Goal: Task Accomplishment & Management: Use online tool/utility

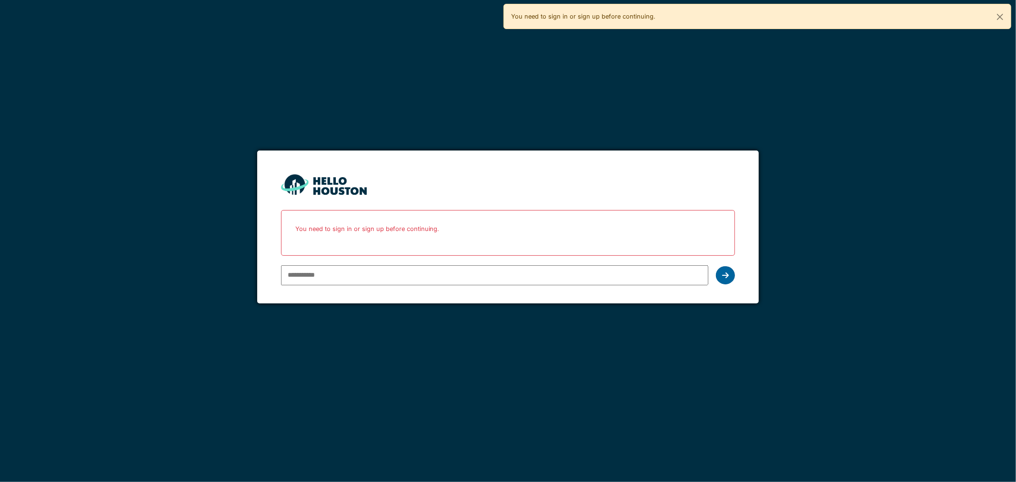
type input "**********"
click at [720, 275] on div at bounding box center [725, 275] width 19 height 18
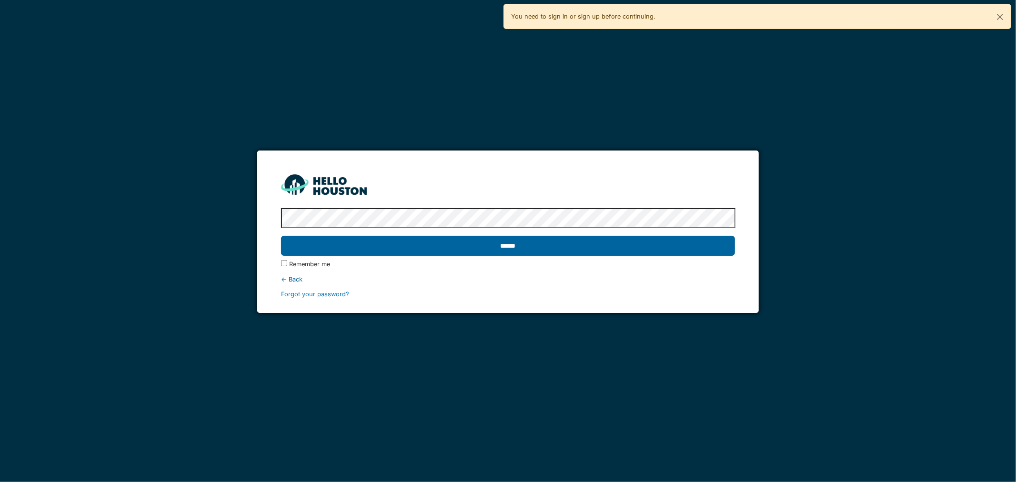
click at [503, 244] on input "******" at bounding box center [508, 246] width 454 height 20
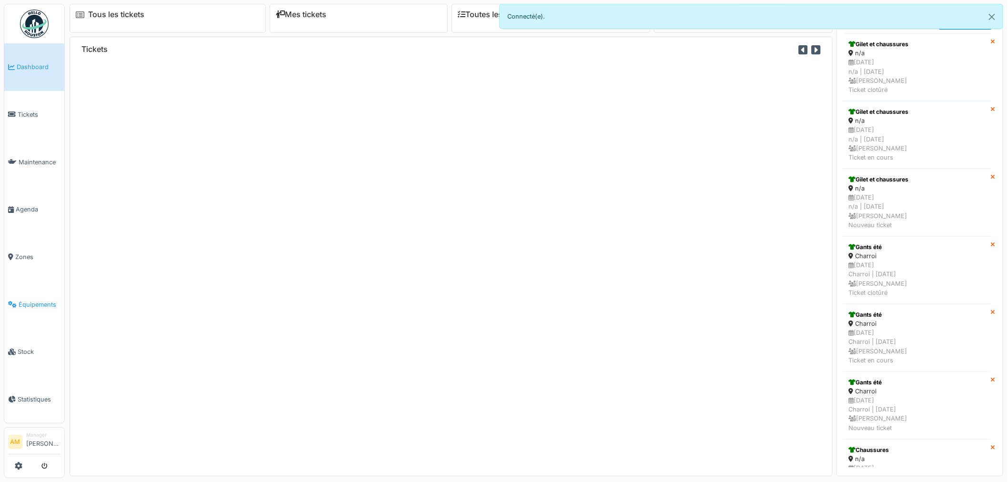
drag, startPoint x: 0, startPoint y: 0, endPoint x: 40, endPoint y: 292, distance: 295.2
click at [40, 300] on span "Équipements" at bounding box center [40, 304] width 42 height 9
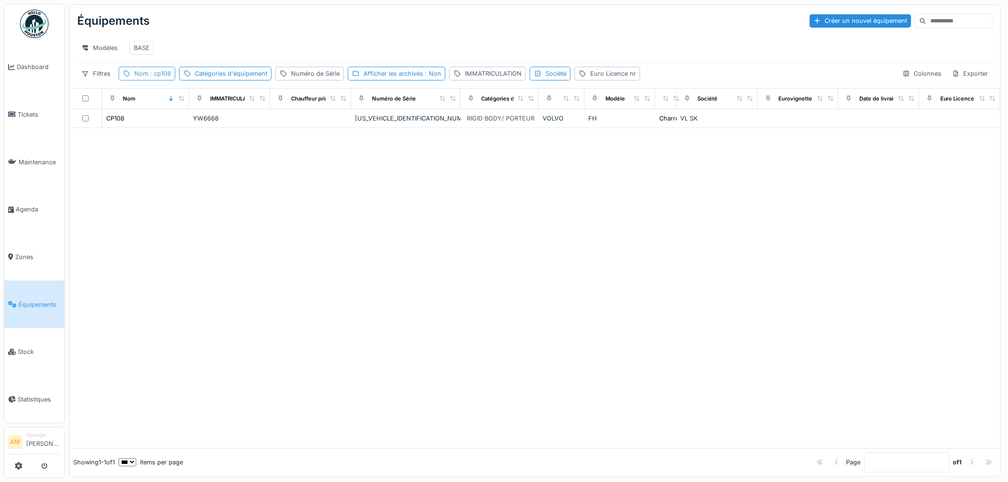
click at [150, 77] on span ": cp108" at bounding box center [159, 73] width 23 height 7
drag, startPoint x: 165, startPoint y: 128, endPoint x: 3, endPoint y: 110, distance: 163.4
click at [39, 118] on body "Dashboard Tickets Maintenance [GEOGRAPHIC_DATA] Zones Équipements Stock Statist…" at bounding box center [504, 241] width 1008 height 482
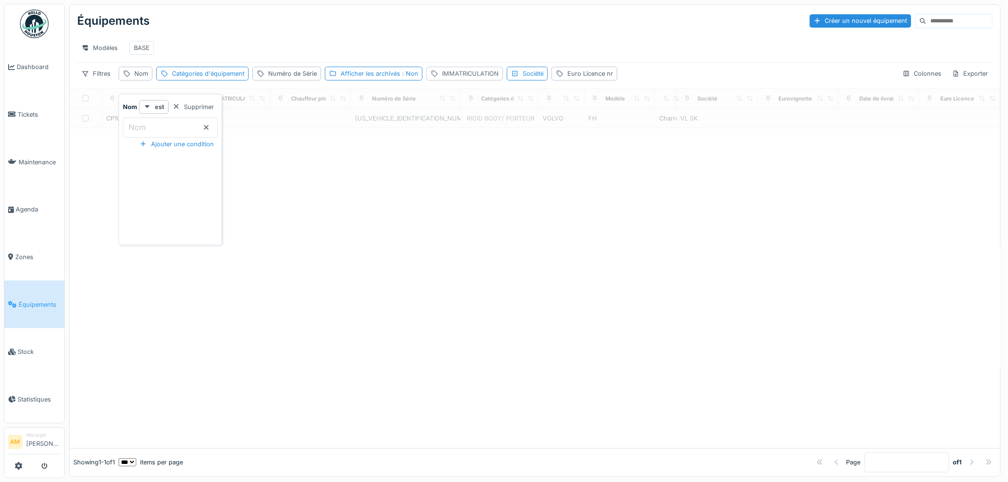
click at [459, 78] on div "IMMATRICULATION" at bounding box center [470, 73] width 57 height 9
click at [463, 126] on label "IMMATRICULATION" at bounding box center [470, 126] width 74 height 11
click at [463, 126] on input "IMMATRICULATION" at bounding box center [499, 128] width 140 height 20
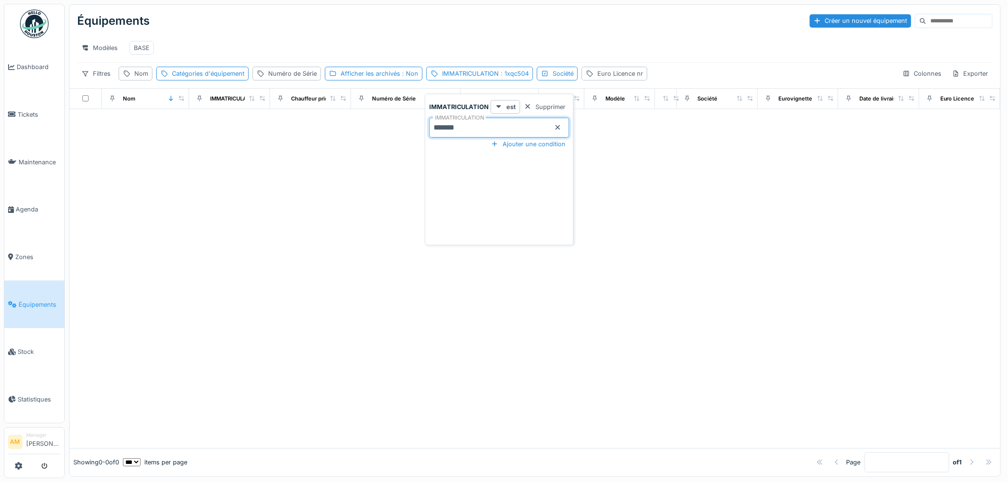
click at [486, 127] on input "*******" at bounding box center [499, 128] width 140 height 20
type input "*"
type input "***"
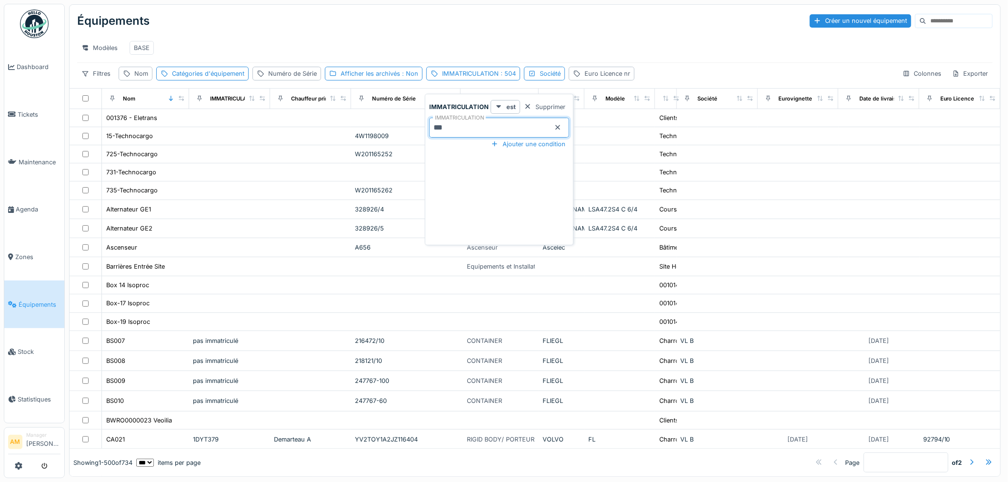
click at [926, 22] on input at bounding box center [959, 20] width 66 height 13
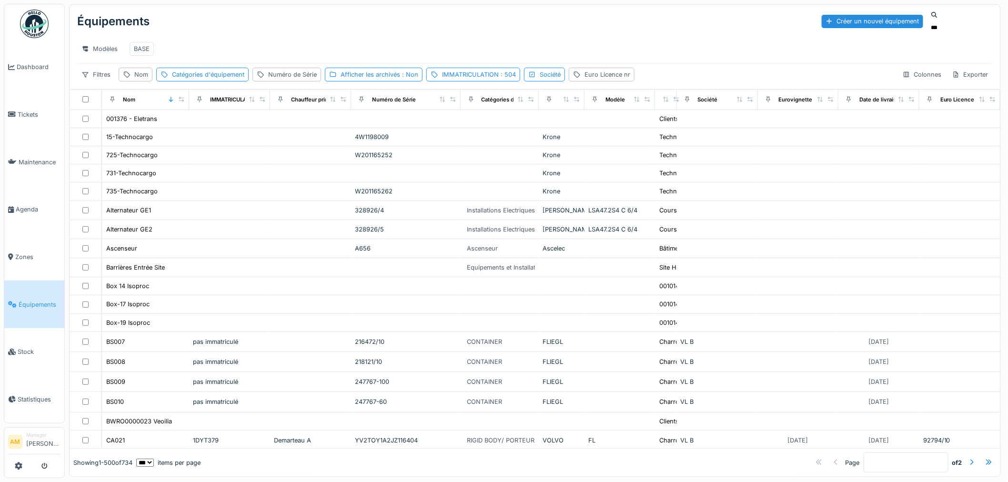
type input "***"
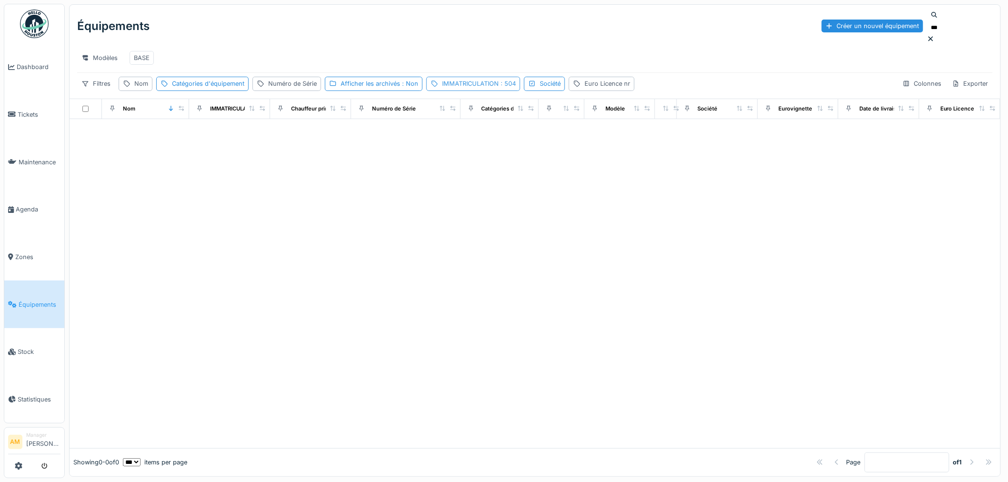
click at [507, 83] on span ": 504" at bounding box center [507, 83] width 17 height 7
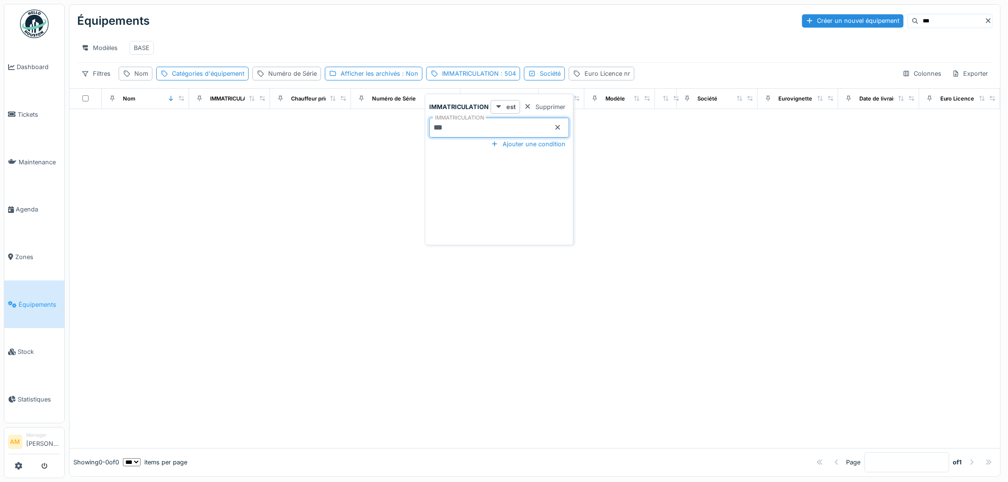
drag, startPoint x: 487, startPoint y: 125, endPoint x: 192, endPoint y: 149, distance: 295.8
click at [272, 144] on body "Dashboard Tickets Maintenance [GEOGRAPHIC_DATA] Zones Équipements Stock Statist…" at bounding box center [504, 241] width 1008 height 482
click at [545, 28] on div "Équipements Créer un nouvel équipement ***" at bounding box center [534, 21] width 915 height 25
click at [919, 24] on input "***" at bounding box center [952, 20] width 66 height 13
click at [234, 162] on div at bounding box center [535, 278] width 931 height 339
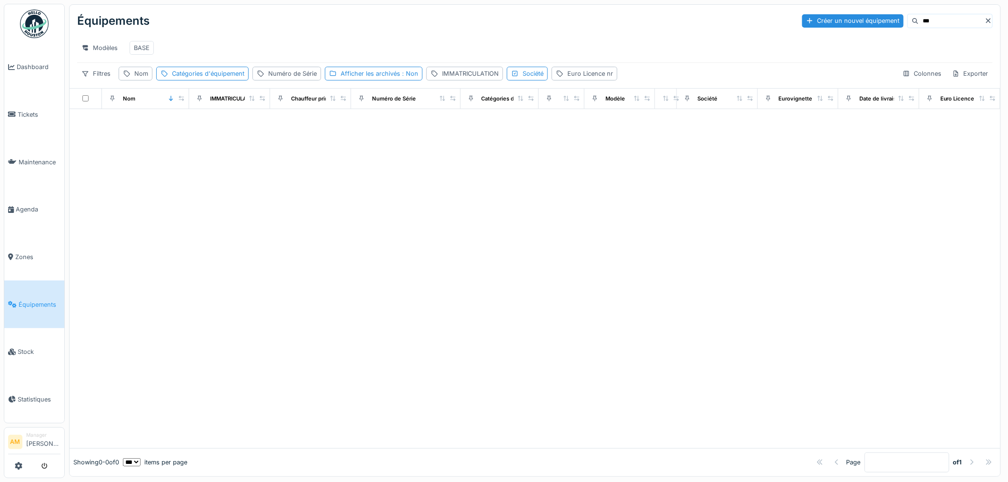
click at [41, 301] on span "Équipements" at bounding box center [40, 304] width 42 height 9
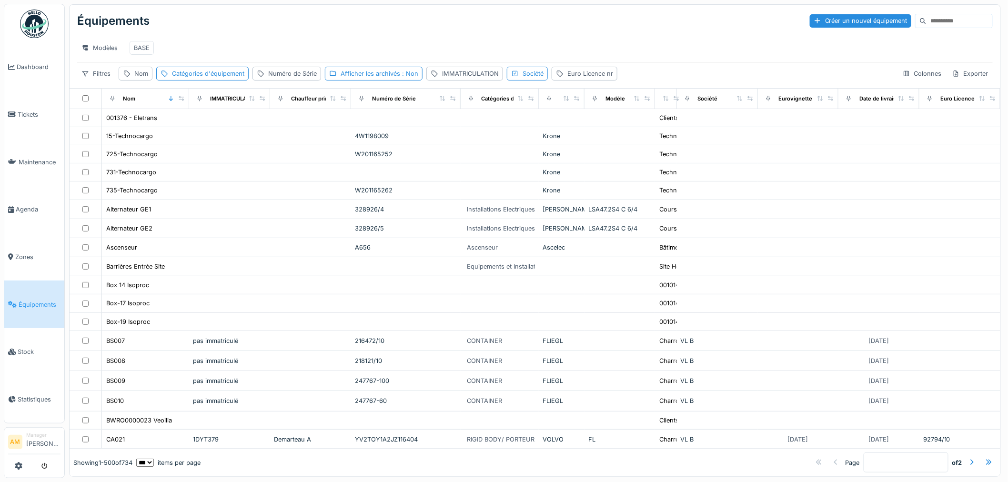
click at [386, 80] on div "Filtres Nom Catégories d'équipement Numéro de Série Afficher les archivés : Non…" at bounding box center [534, 74] width 915 height 14
click at [464, 78] on div "IMMATRICULATION" at bounding box center [470, 73] width 57 height 9
click at [465, 130] on label "IMMATRICULATION" at bounding box center [470, 126] width 74 height 11
click at [465, 130] on input "IMMATRICULATION" at bounding box center [499, 128] width 140 height 20
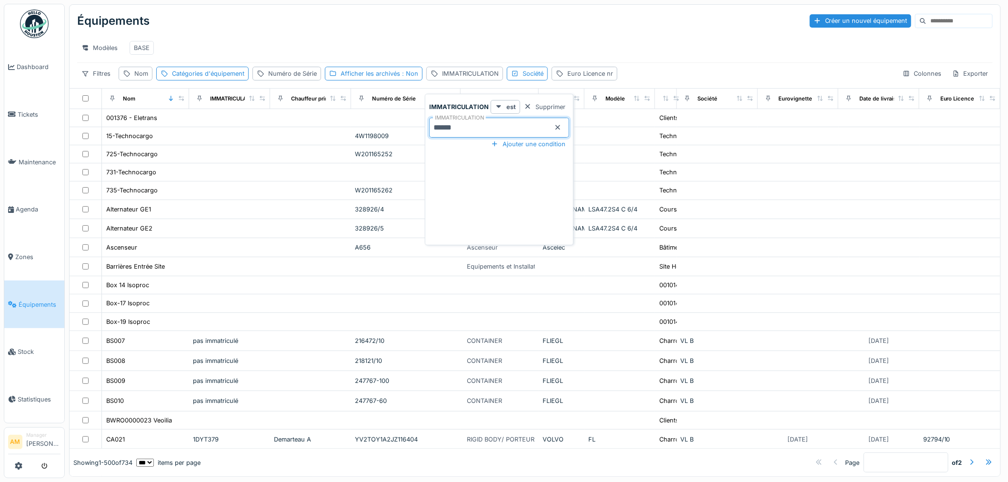
type input "******"
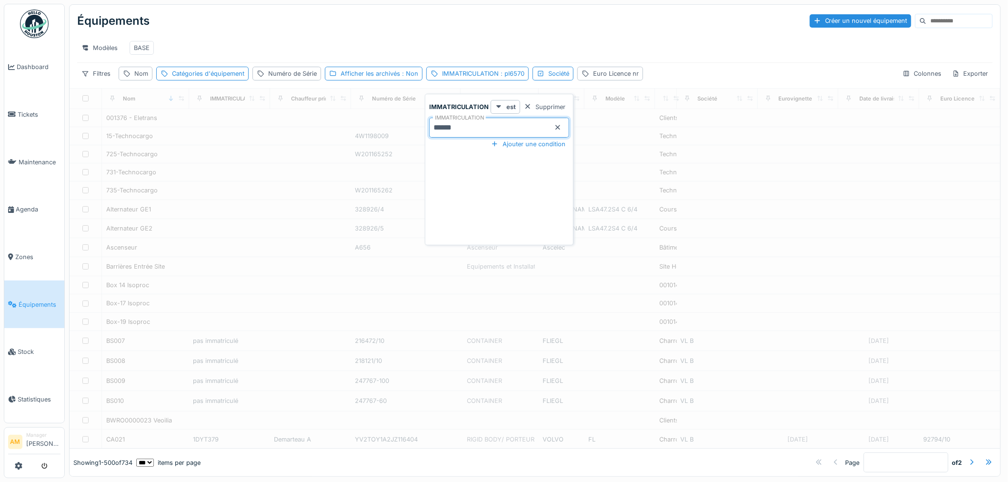
drag, startPoint x: 488, startPoint y: 179, endPoint x: 469, endPoint y: 168, distance: 22.4
click at [486, 178] on div "IMMATRICULATION est Supprimer IMMATRICULATION ****** Ajouter une condition" at bounding box center [499, 171] width 144 height 143
click at [350, 78] on div "Afficher les archivés : Non" at bounding box center [380, 73] width 78 height 9
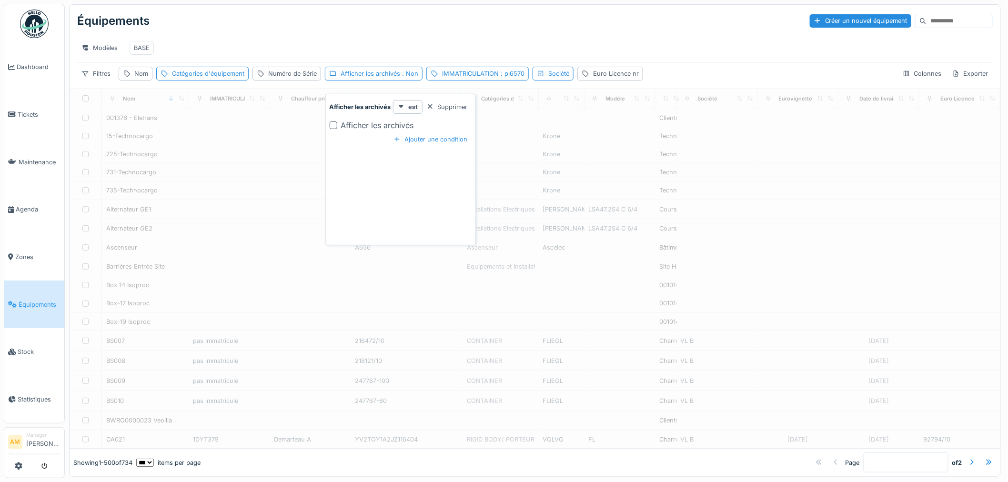
click at [333, 128] on div at bounding box center [334, 125] width 8 height 8
click at [412, 25] on div "Équipements Créer un nouvel équipement" at bounding box center [534, 21] width 915 height 25
click at [512, 77] on span ": pl6570" at bounding box center [509, 73] width 26 height 7
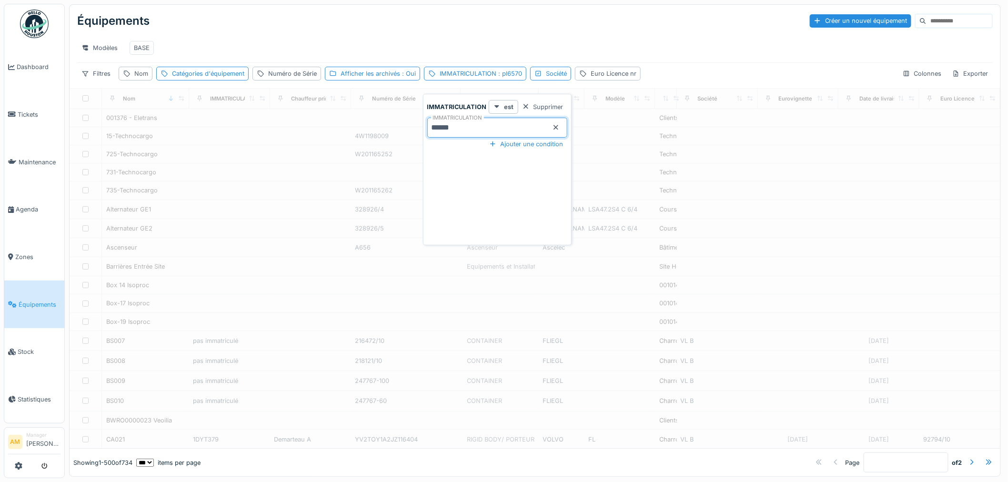
drag, startPoint x: 472, startPoint y: 131, endPoint x: 351, endPoint y: 111, distance: 122.1
click at [358, 116] on body "Dashboard Tickets Maintenance [GEOGRAPHIC_DATA] Zones Équipements Stock Statist…" at bounding box center [504, 241] width 1008 height 482
type input "******"
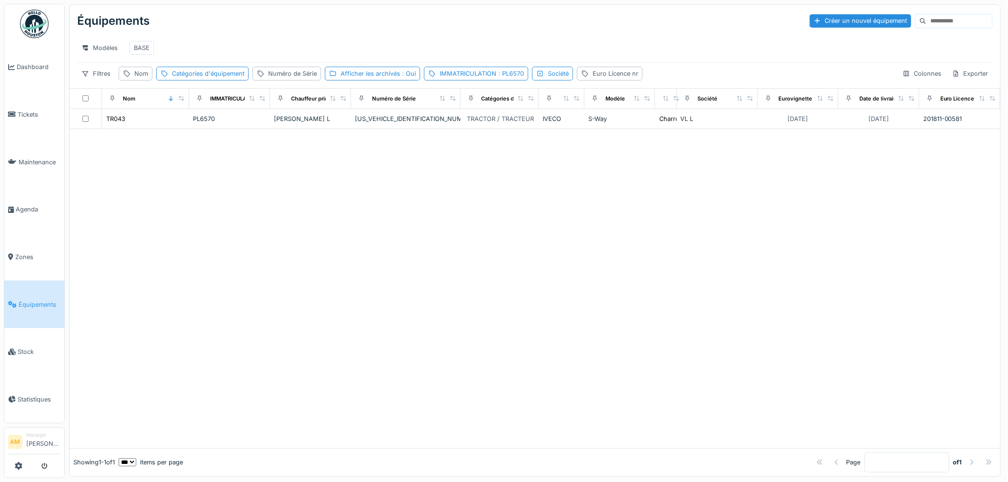
click at [484, 53] on div "Modèles BASE" at bounding box center [534, 47] width 915 height 21
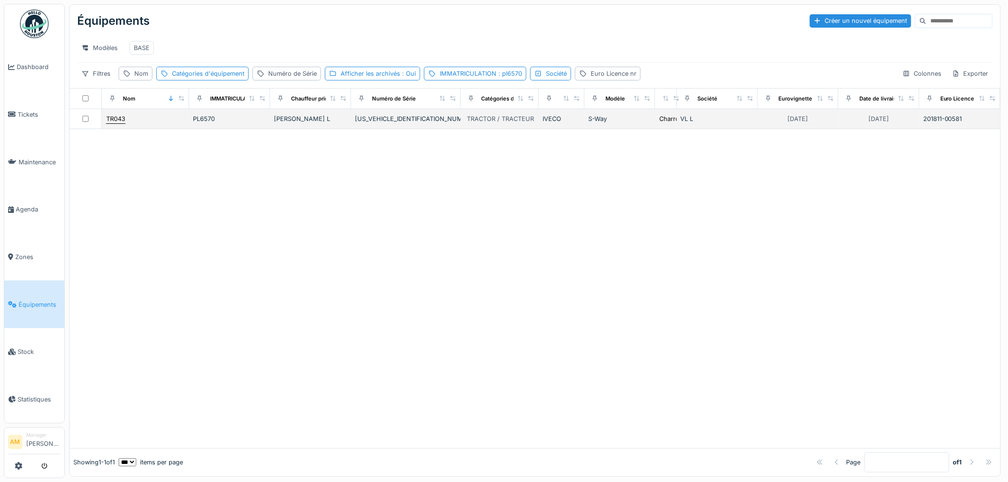
click at [120, 123] on div "TR043" at bounding box center [115, 118] width 19 height 9
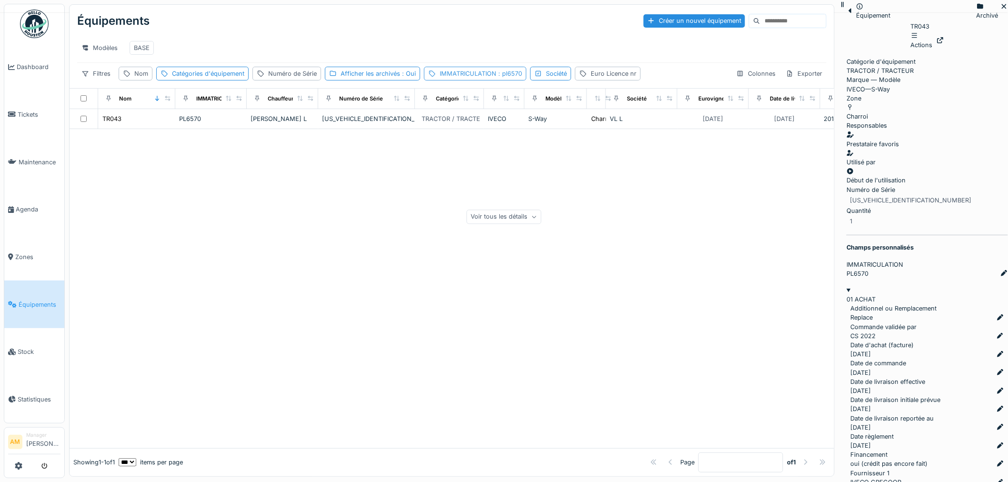
click at [505, 77] on span ": pl6570" at bounding box center [509, 73] width 26 height 7
drag, startPoint x: 489, startPoint y: 131, endPoint x: 278, endPoint y: 109, distance: 211.7
click at [329, 122] on body "Dashboard Tickets Maintenance [GEOGRAPHIC_DATA] Zones Équipements Stock Statist…" at bounding box center [504, 241] width 1008 height 482
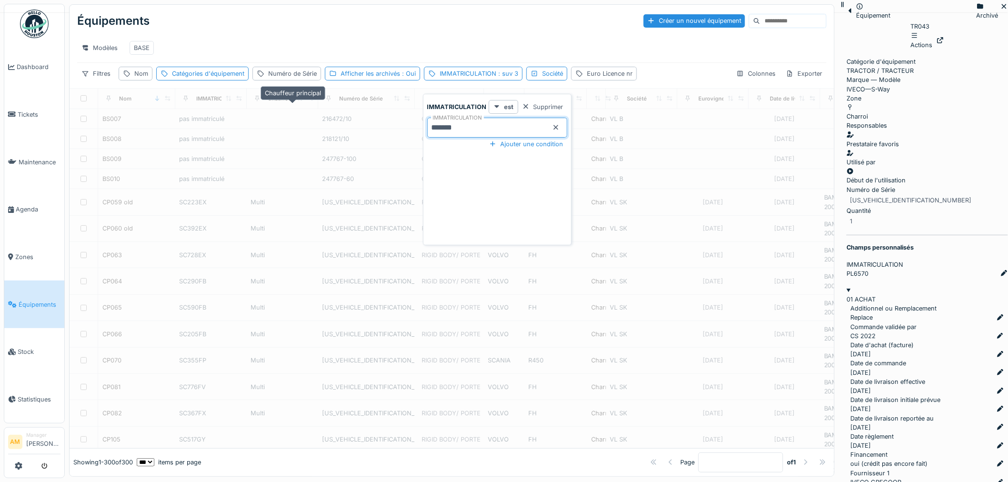
type input "********"
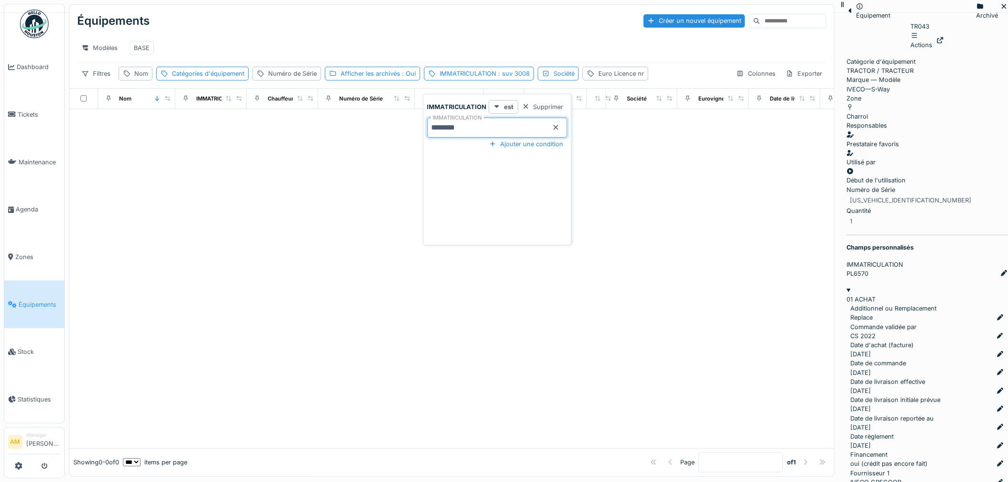
drag, startPoint x: 464, startPoint y: 127, endPoint x: 264, endPoint y: 136, distance: 199.8
click at [275, 135] on body "Dashboard Tickets Maintenance [GEOGRAPHIC_DATA] Zones Équipements Stock Statist…" at bounding box center [504, 241] width 1008 height 482
click at [1000, 10] on icon at bounding box center [1004, 6] width 8 height 6
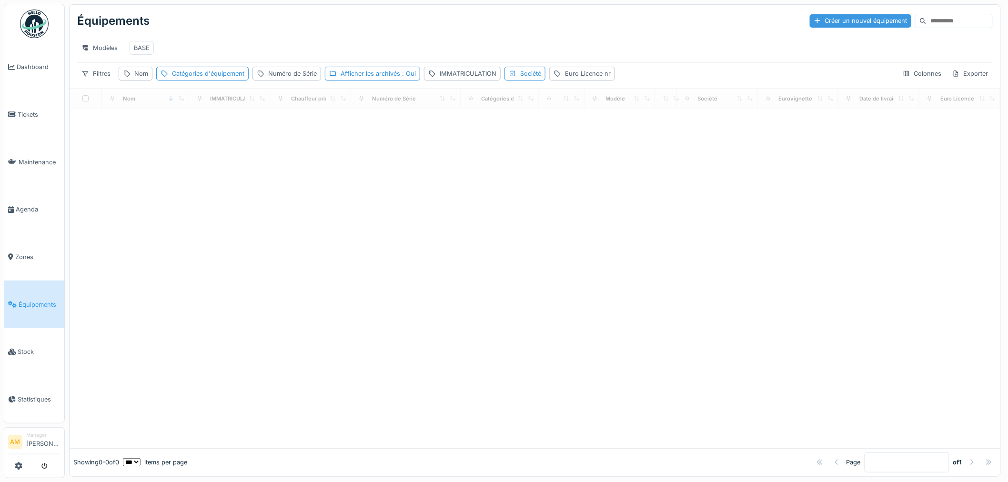
click at [814, 21] on div "Créer un nouvel équipement" at bounding box center [860, 20] width 101 height 13
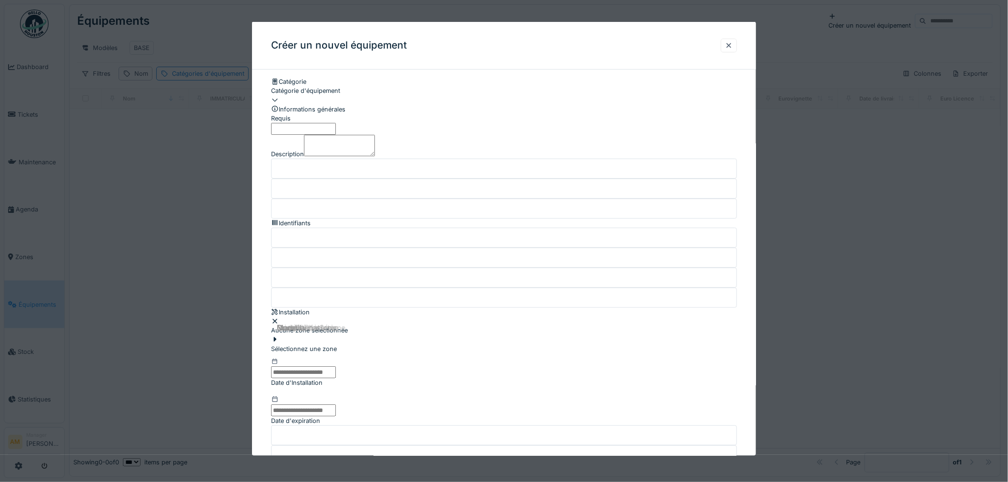
click at [858, 145] on div at bounding box center [504, 241] width 1008 height 482
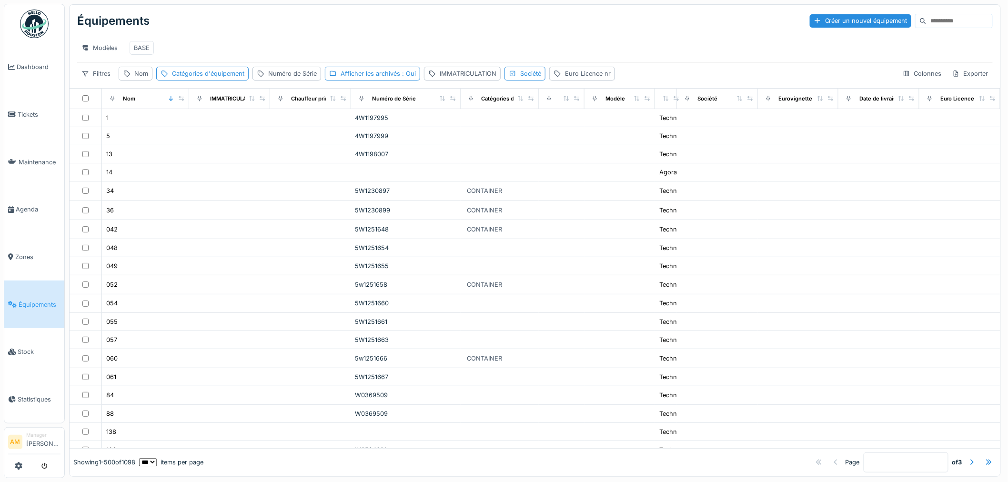
click at [926, 14] on input at bounding box center [959, 20] width 66 height 13
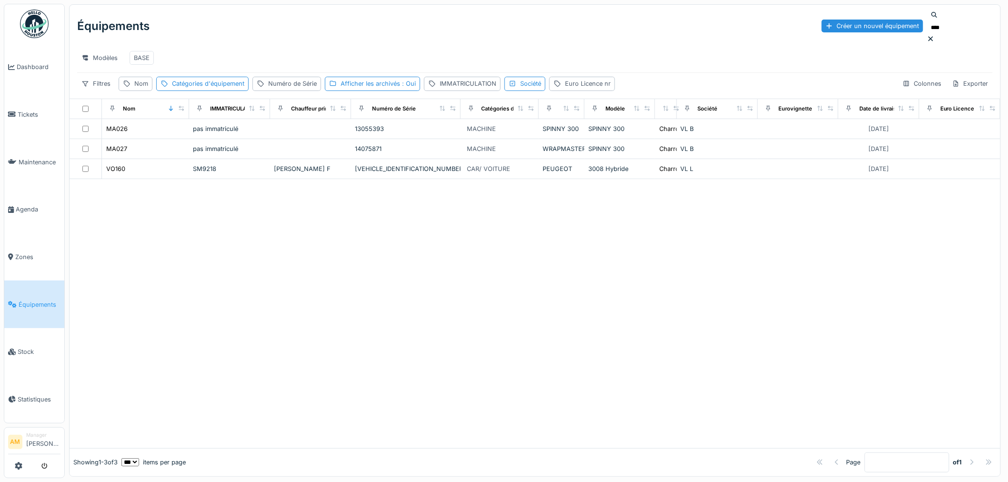
type input "****"
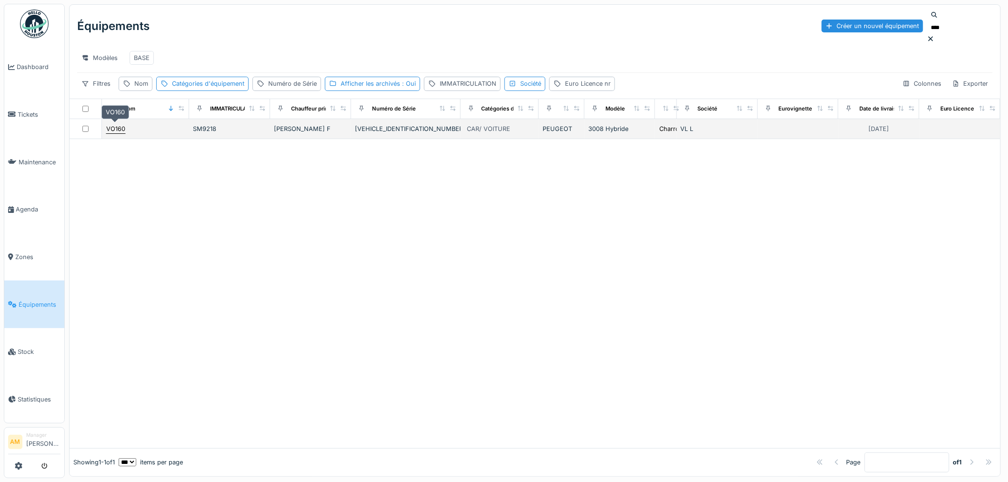
click at [122, 127] on div "VO160" at bounding box center [115, 128] width 19 height 9
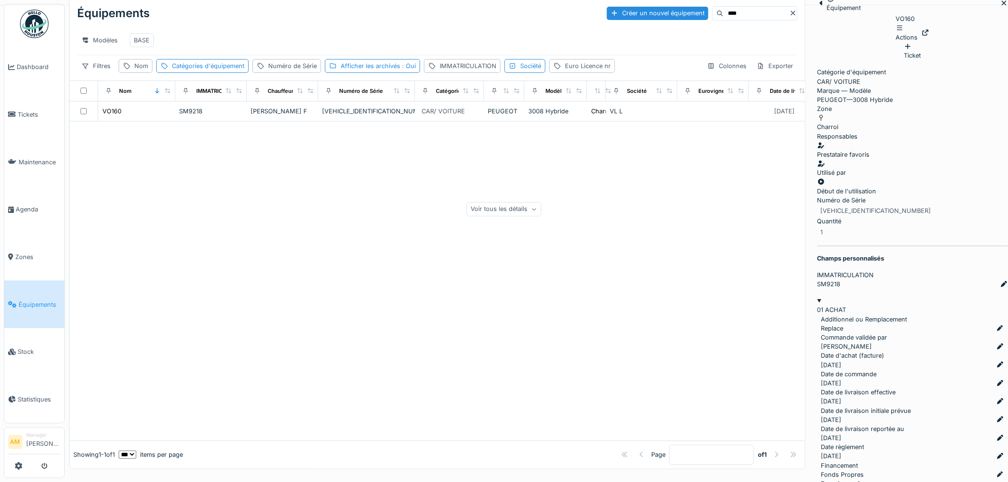
scroll to position [106, 0]
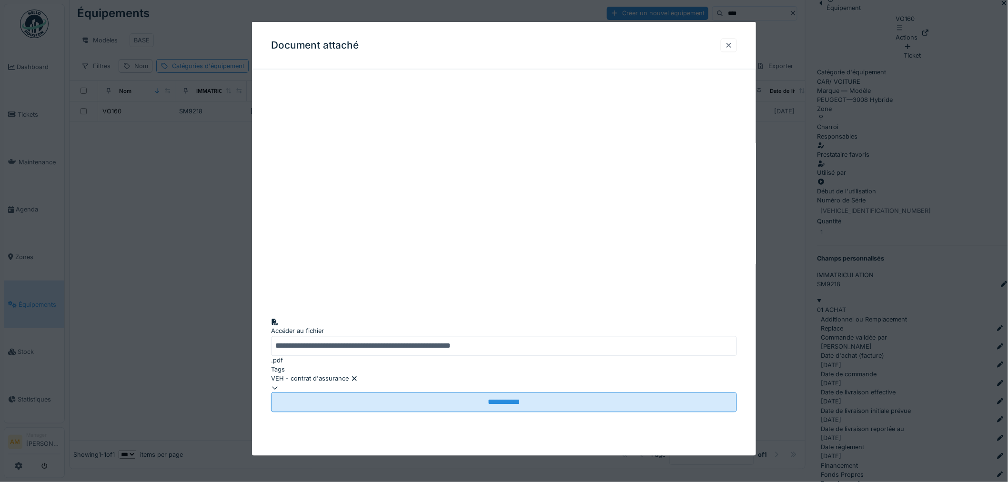
click at [733, 45] on div at bounding box center [729, 44] width 8 height 9
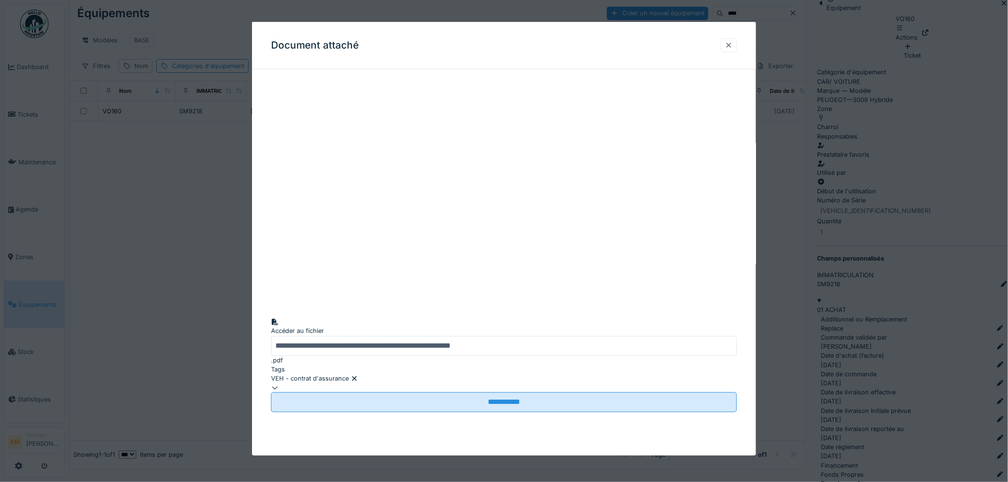
drag, startPoint x: 734, startPoint y: 44, endPoint x: 717, endPoint y: 56, distance: 20.9
click at [733, 45] on div at bounding box center [729, 44] width 8 height 9
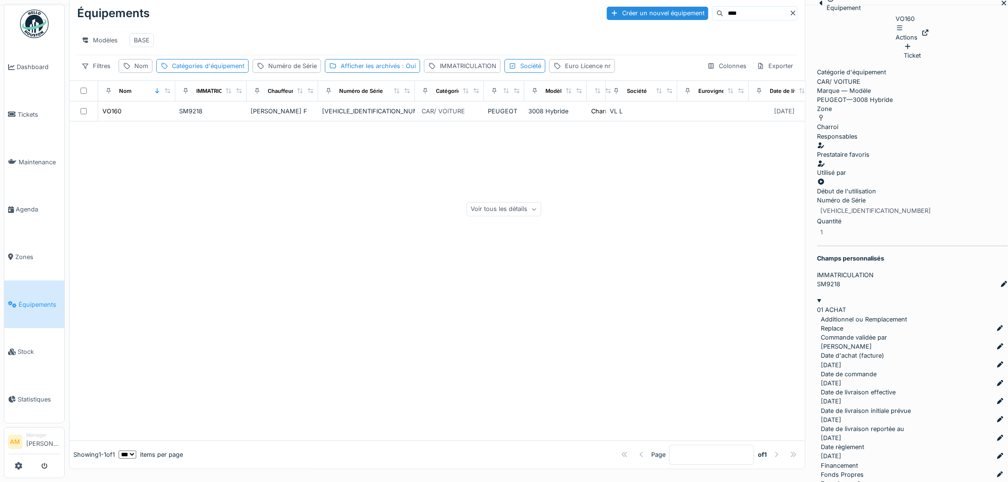
scroll to position [277, 0]
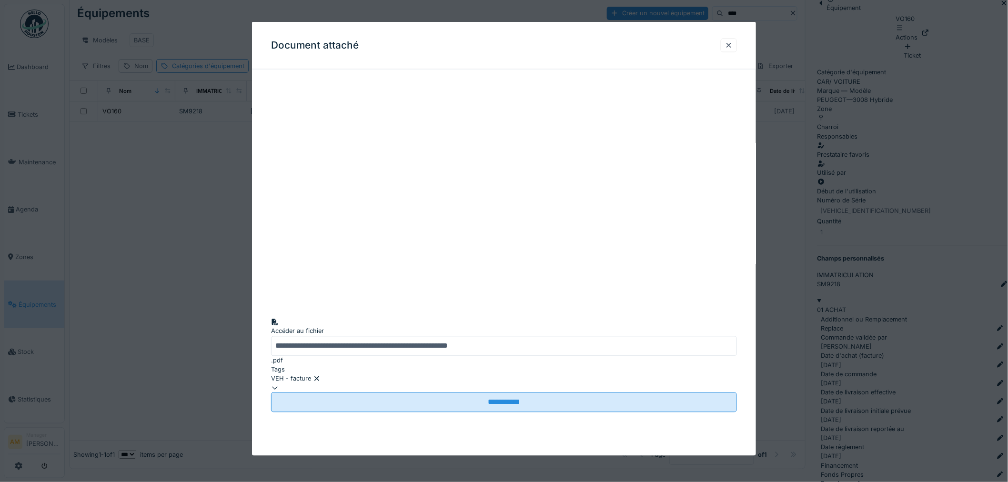
click at [872, 223] on div at bounding box center [504, 241] width 1008 height 482
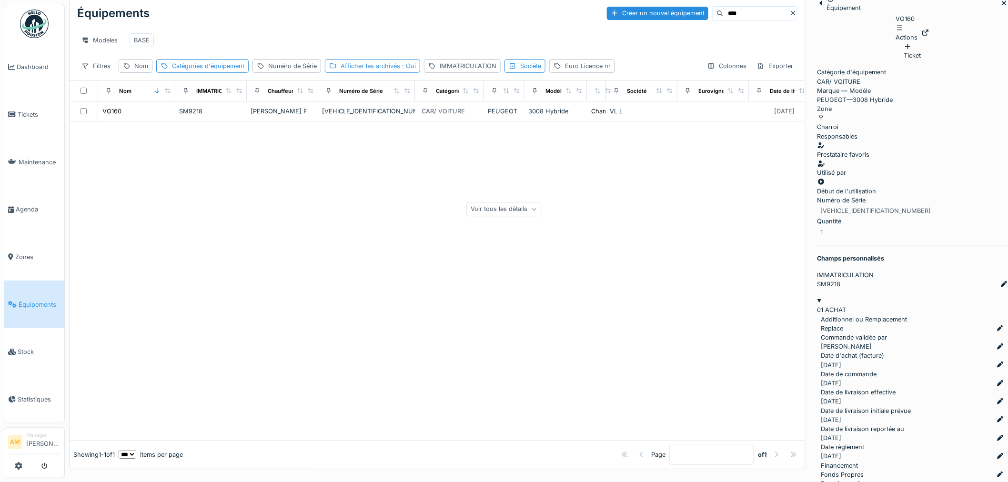
click at [398, 70] on div "Afficher les archivés : Oui" at bounding box center [378, 65] width 75 height 9
click at [334, 116] on icon at bounding box center [334, 118] width 4 height 4
click at [203, 70] on div "Catégories d'équipement" at bounding box center [208, 65] width 72 height 9
drag, startPoint x: 196, startPoint y: 121, endPoint x: 206, endPoint y: 118, distance: 11.1
click at [197, 121] on div "Catégories d'équipement" at bounding box center [239, 123] width 156 height 9
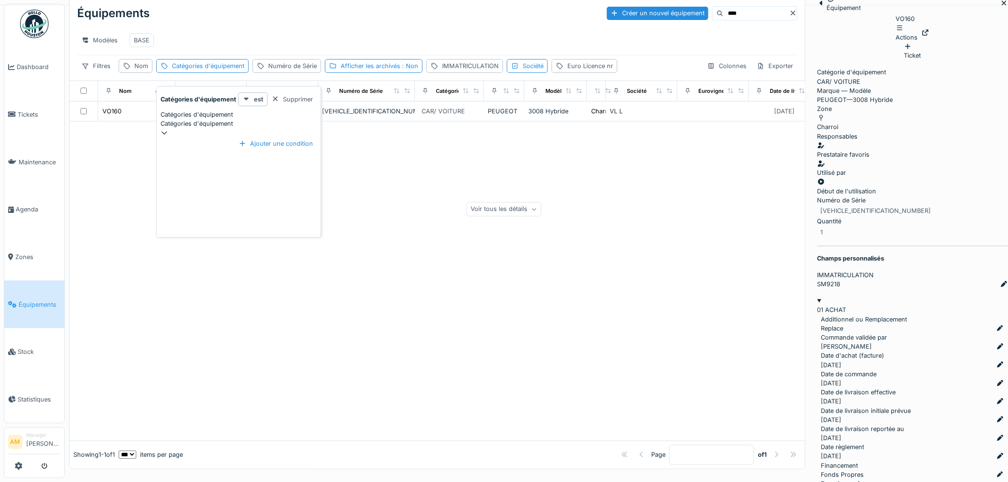
scroll to position [0, 0]
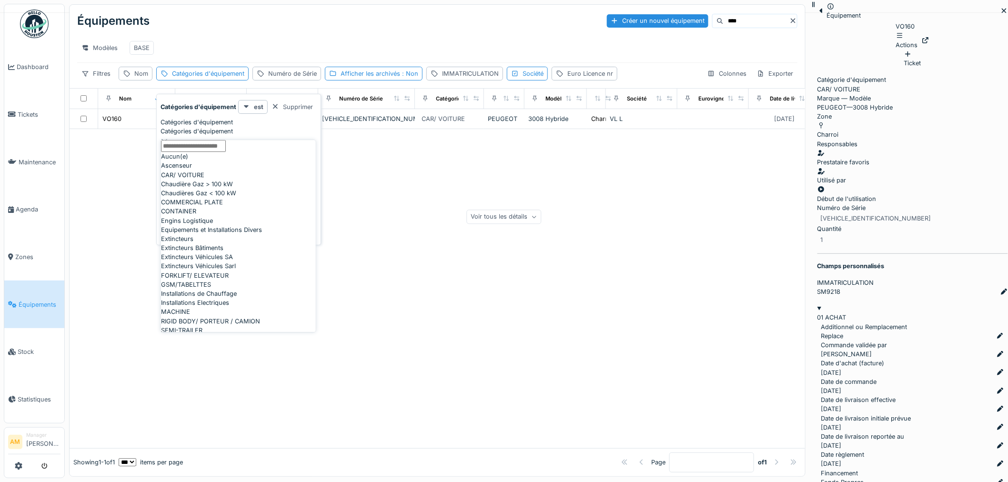
click at [446, 193] on div at bounding box center [437, 288] width 735 height 319
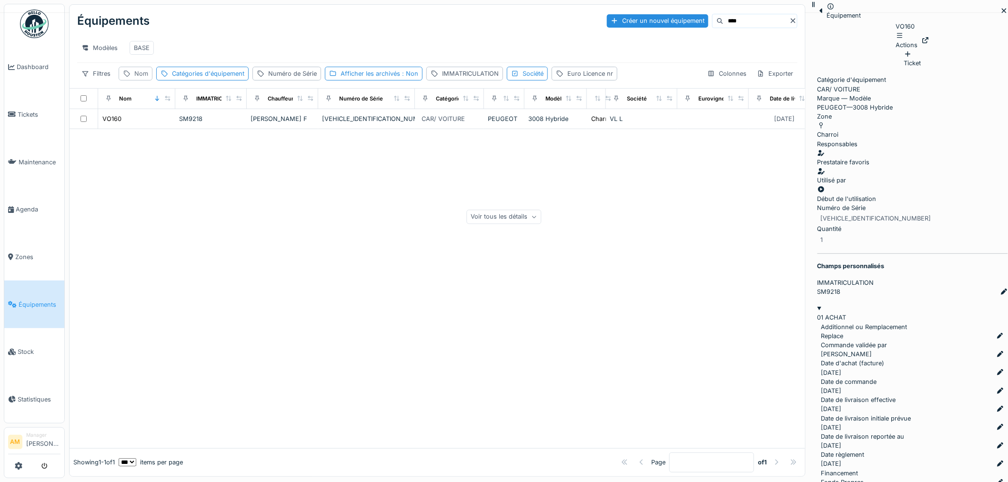
click at [144, 78] on div "Nom" at bounding box center [141, 73] width 14 height 9
click at [141, 128] on label "Nom" at bounding box center [137, 126] width 21 height 11
click at [141, 128] on input "Nom" at bounding box center [170, 128] width 95 height 20
type input "*****"
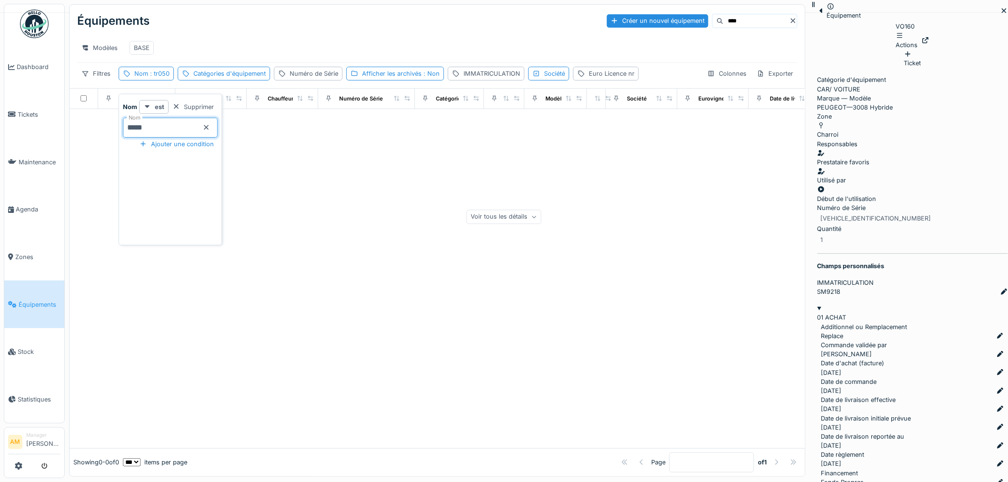
click at [484, 196] on div at bounding box center [437, 278] width 735 height 339
click at [368, 230] on div at bounding box center [437, 278] width 735 height 339
click at [1000, 15] on div at bounding box center [1004, 11] width 8 height 9
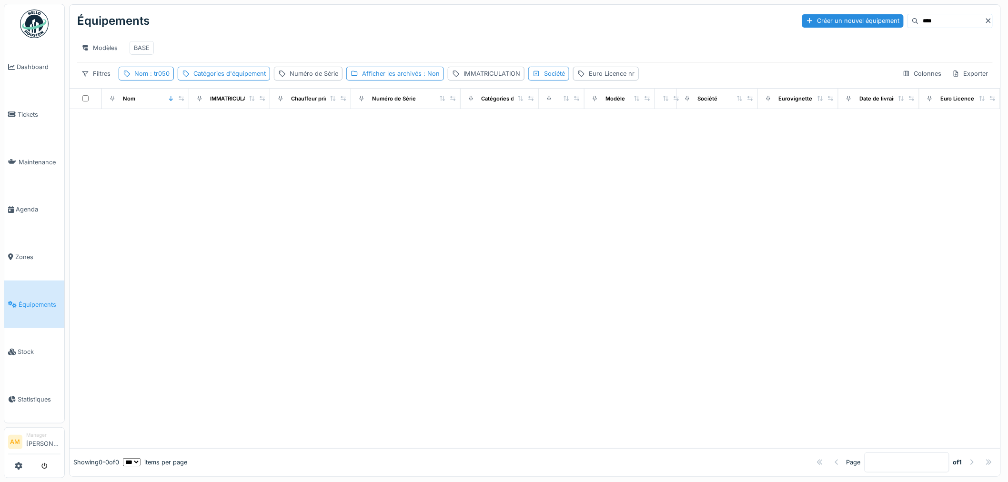
drag, startPoint x: 952, startPoint y: 18, endPoint x: 945, endPoint y: 18, distance: 6.7
click at [950, 18] on input "****" at bounding box center [952, 20] width 66 height 13
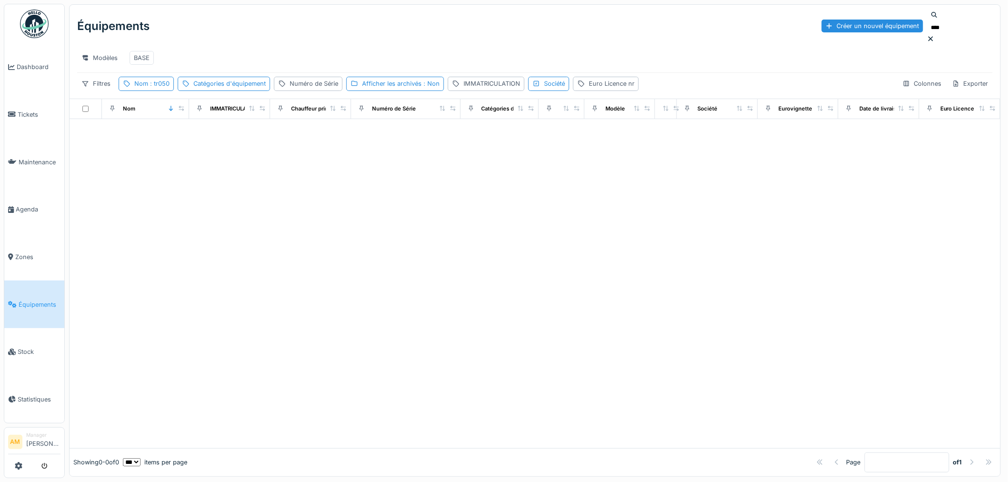
drag, startPoint x: 945, startPoint y: 18, endPoint x: 492, endPoint y: 64, distance: 455.3
click at [653, 46] on div "Équipements Créer un nouvel équipement **** Modèles BASE Filtres Nom : tr050 Ca…" at bounding box center [535, 52] width 931 height 94
click at [499, 221] on div at bounding box center [535, 283] width 931 height 329
